Goal: Transaction & Acquisition: Obtain resource

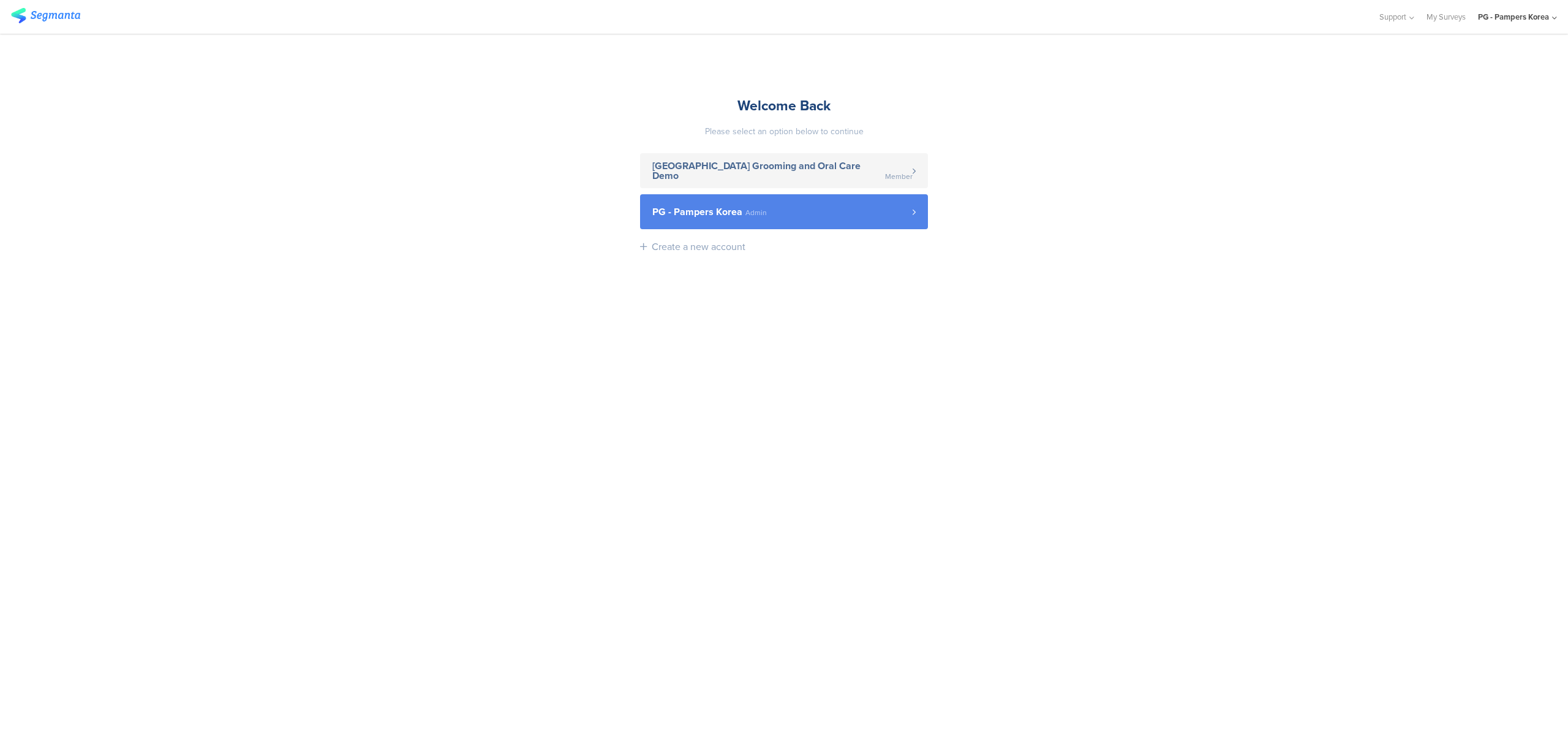
click at [860, 219] on link "PG - Pampers Korea Admin" at bounding box center [783, 211] width 288 height 35
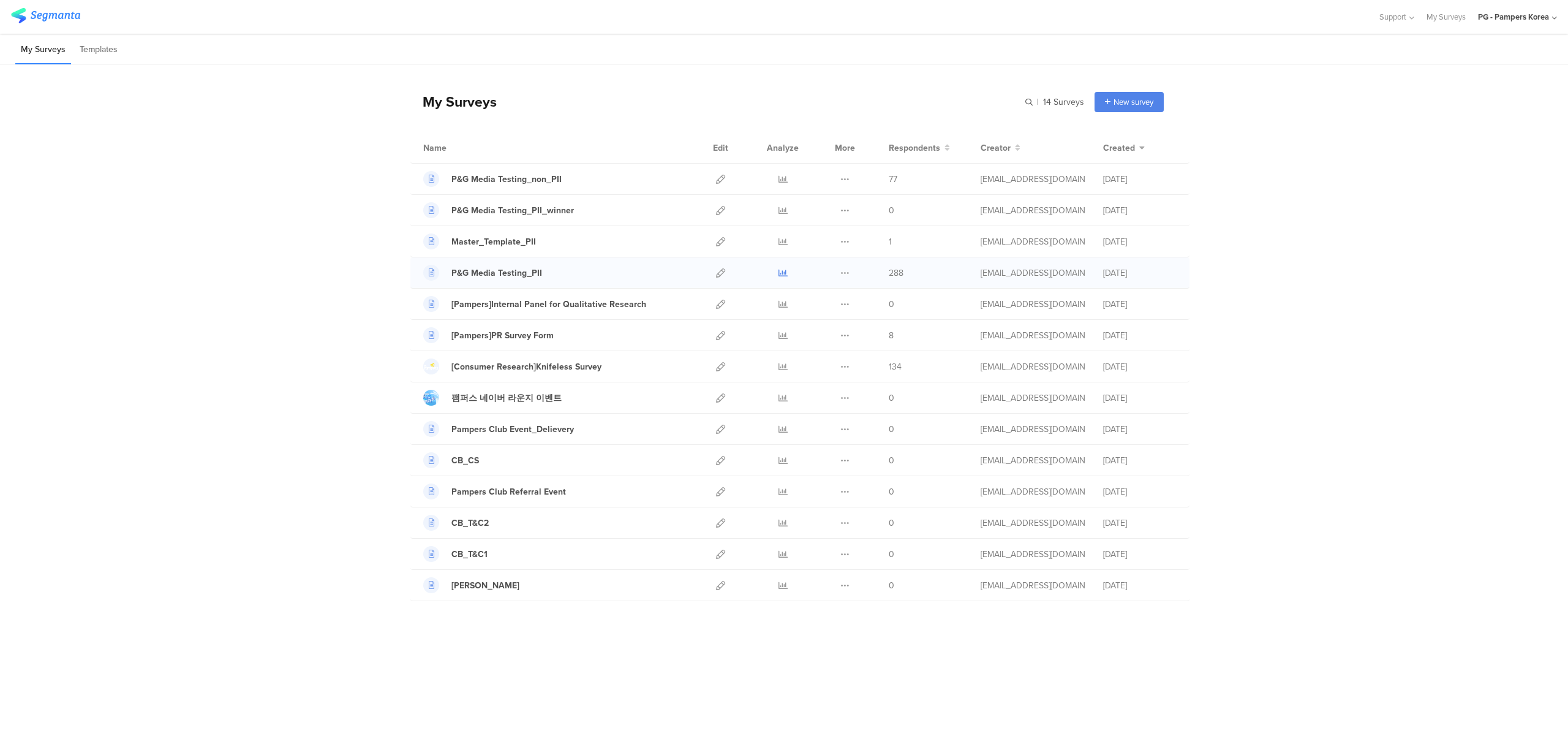
click at [780, 273] on icon at bounding box center [783, 273] width 9 height 9
click at [782, 180] on icon at bounding box center [783, 179] width 9 height 9
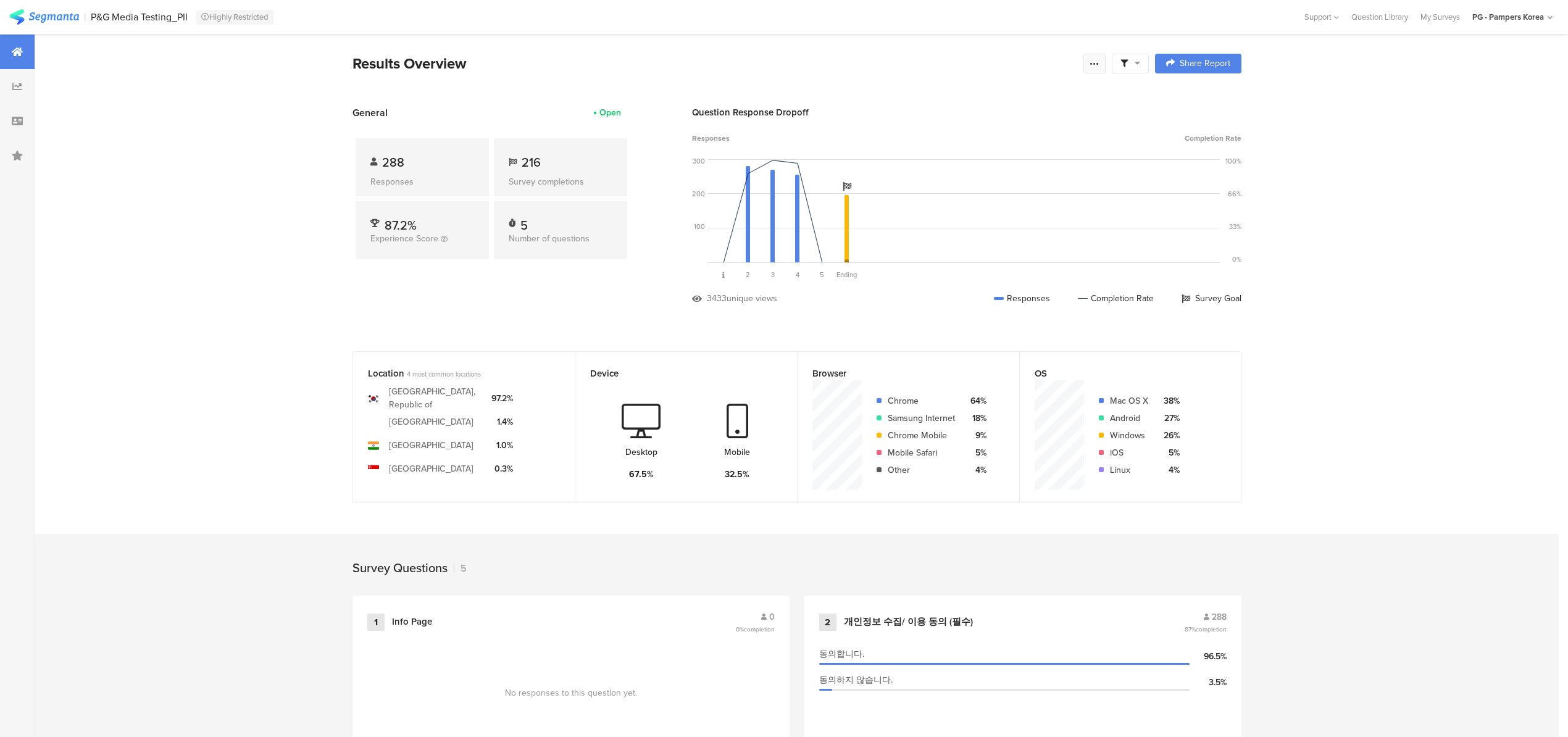
click at [1098, 65] on icon at bounding box center [1095, 63] width 10 height 10
click at [983, 183] on span "Export Results" at bounding box center [967, 188] width 56 height 13
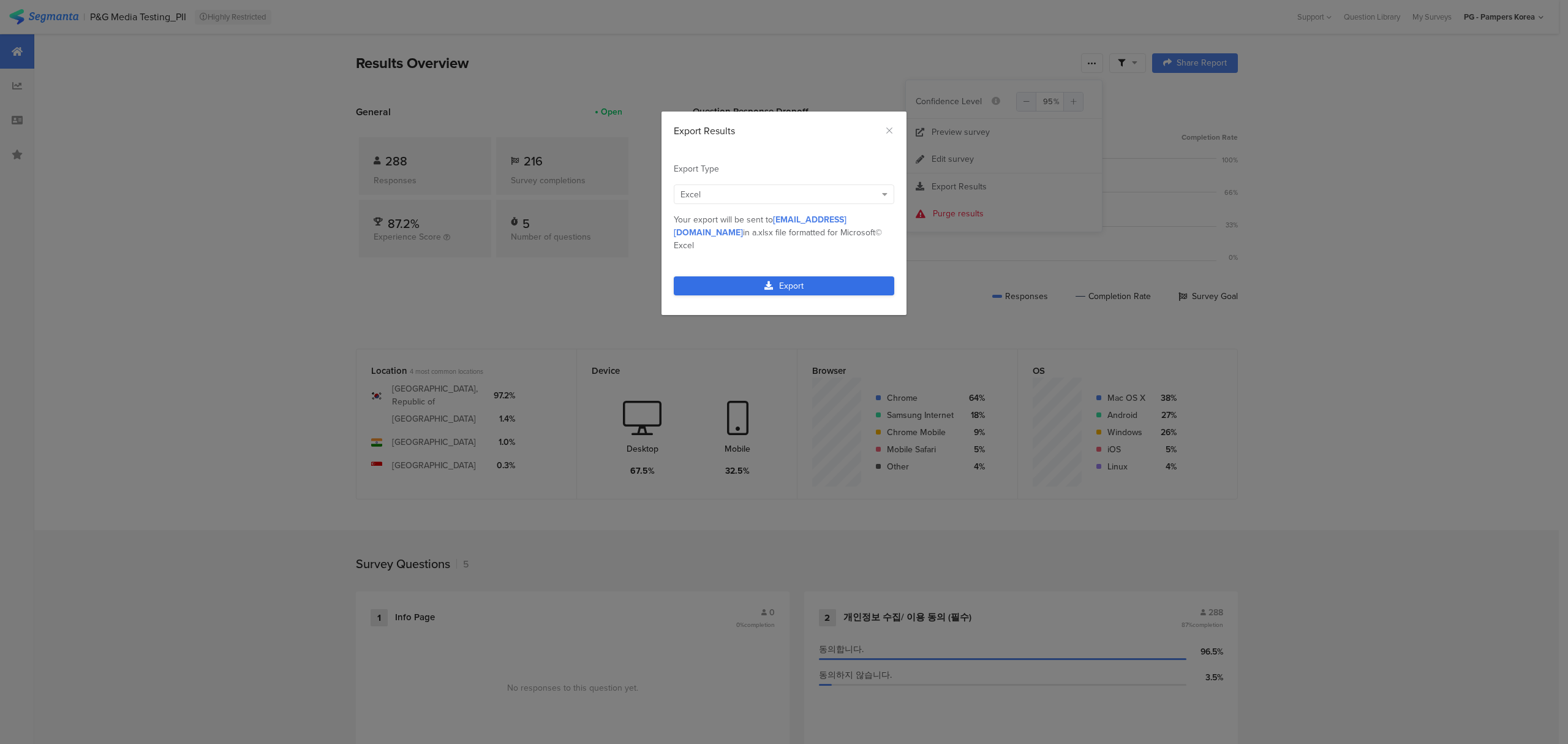
click at [814, 276] on link "Export" at bounding box center [784, 286] width 220 height 19
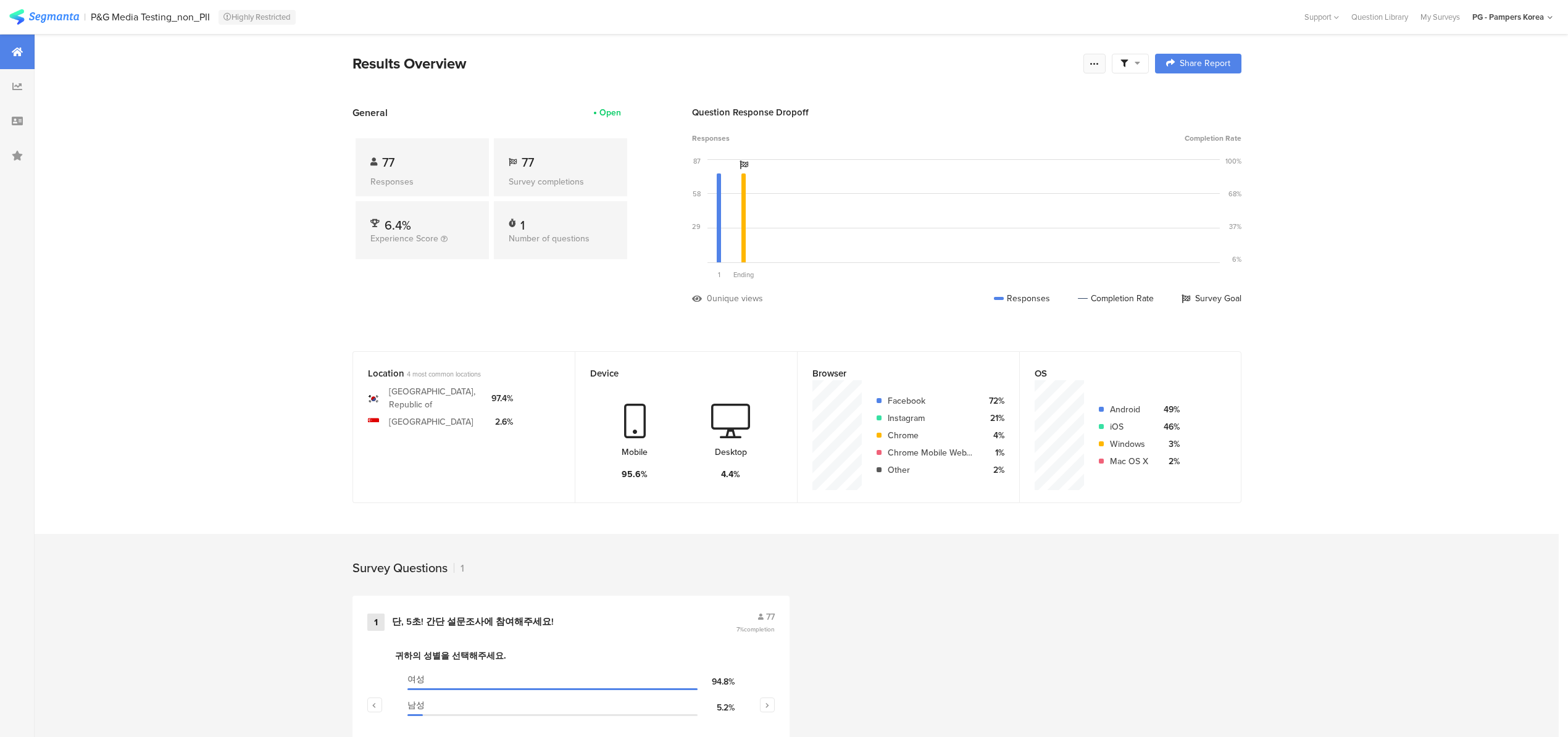
click at [1099, 65] on icon at bounding box center [1095, 63] width 10 height 10
click at [1016, 188] on div "Export Results" at bounding box center [1012, 188] width 197 height 12
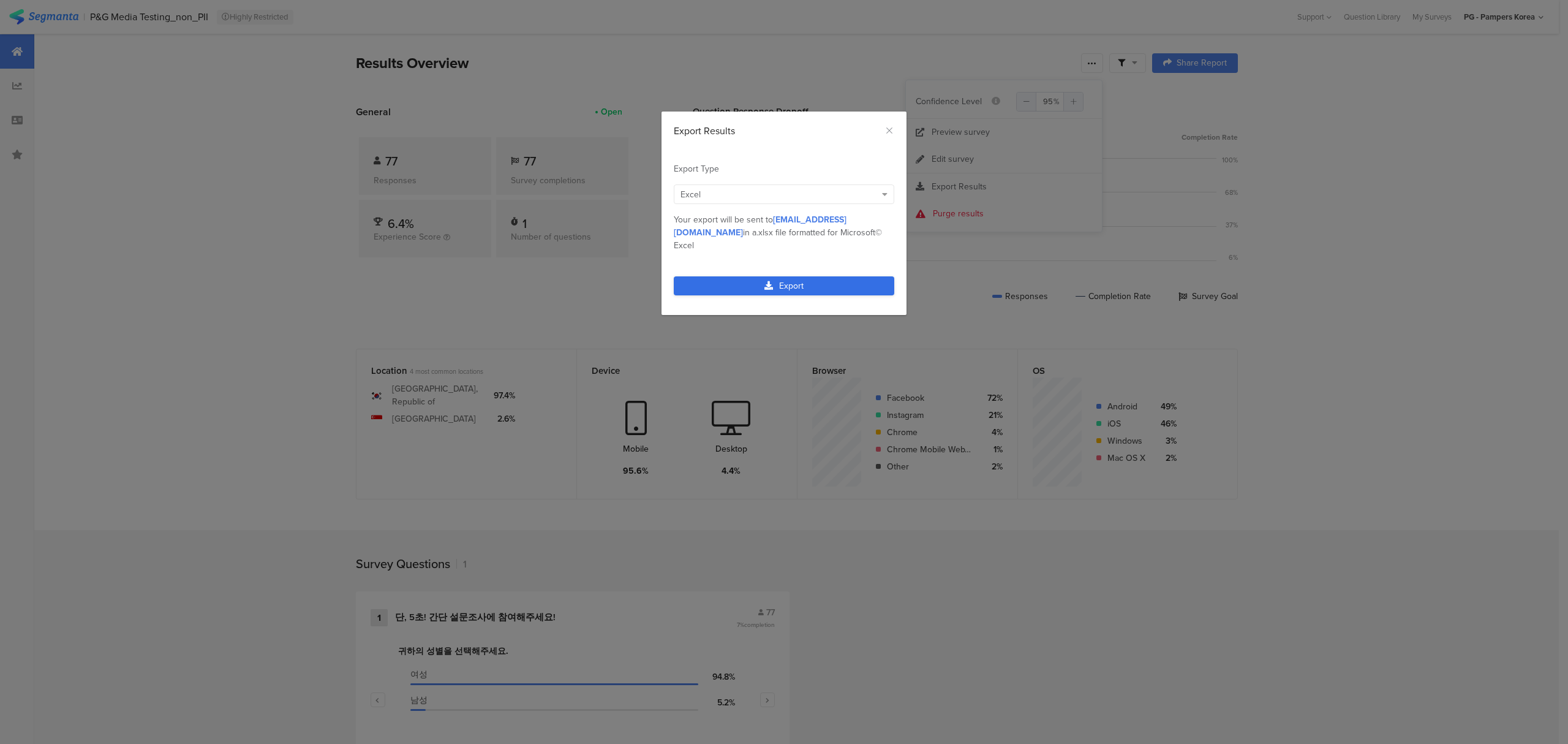
click at [868, 276] on link "Export" at bounding box center [784, 286] width 220 height 19
